Goal: Information Seeking & Learning: Learn about a topic

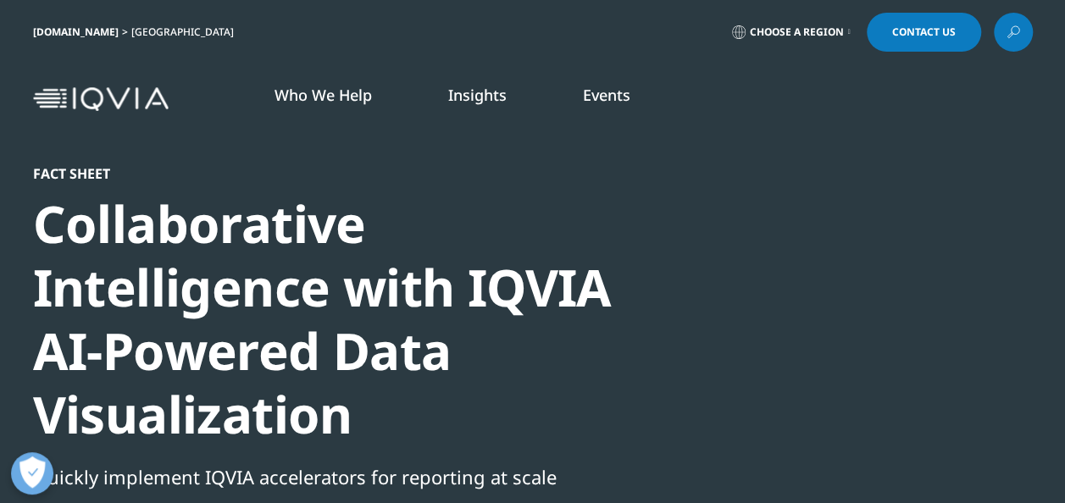
click at [86, 92] on img at bounding box center [101, 99] width 136 height 25
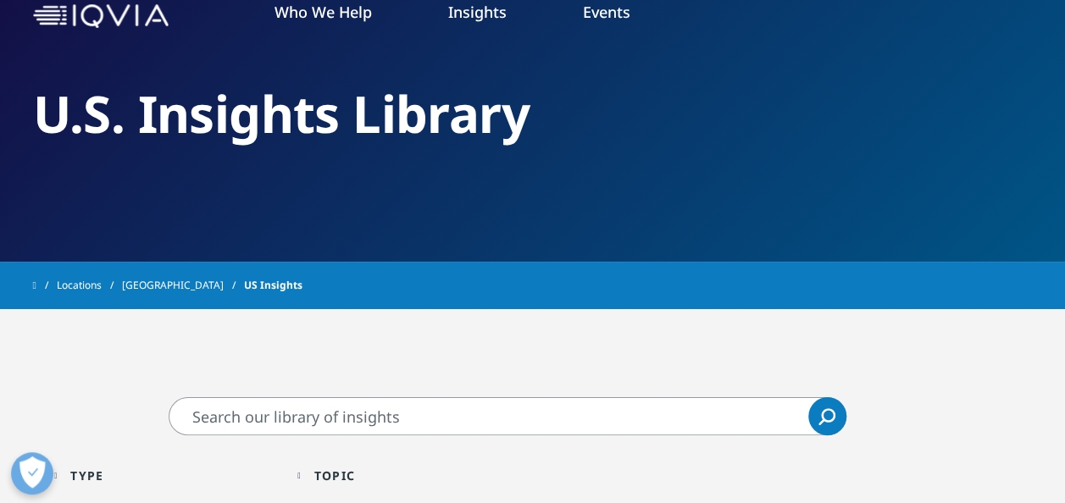
scroll to position [53, 0]
